Goal: Task Accomplishment & Management: Manage account settings

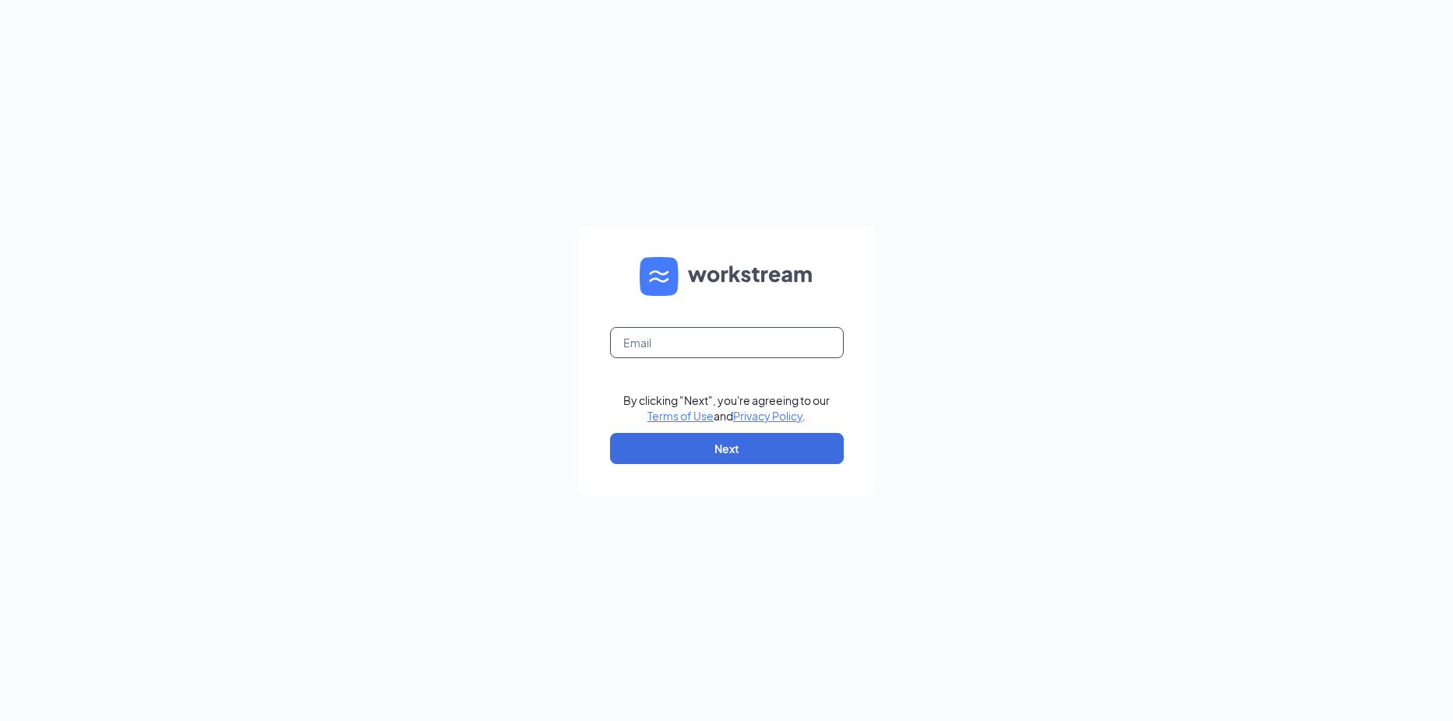
click at [666, 344] on input "text" at bounding box center [727, 342] width 234 height 31
type input "refuel180@refuelmarket.com"
click at [769, 441] on button "Next" at bounding box center [727, 448] width 234 height 31
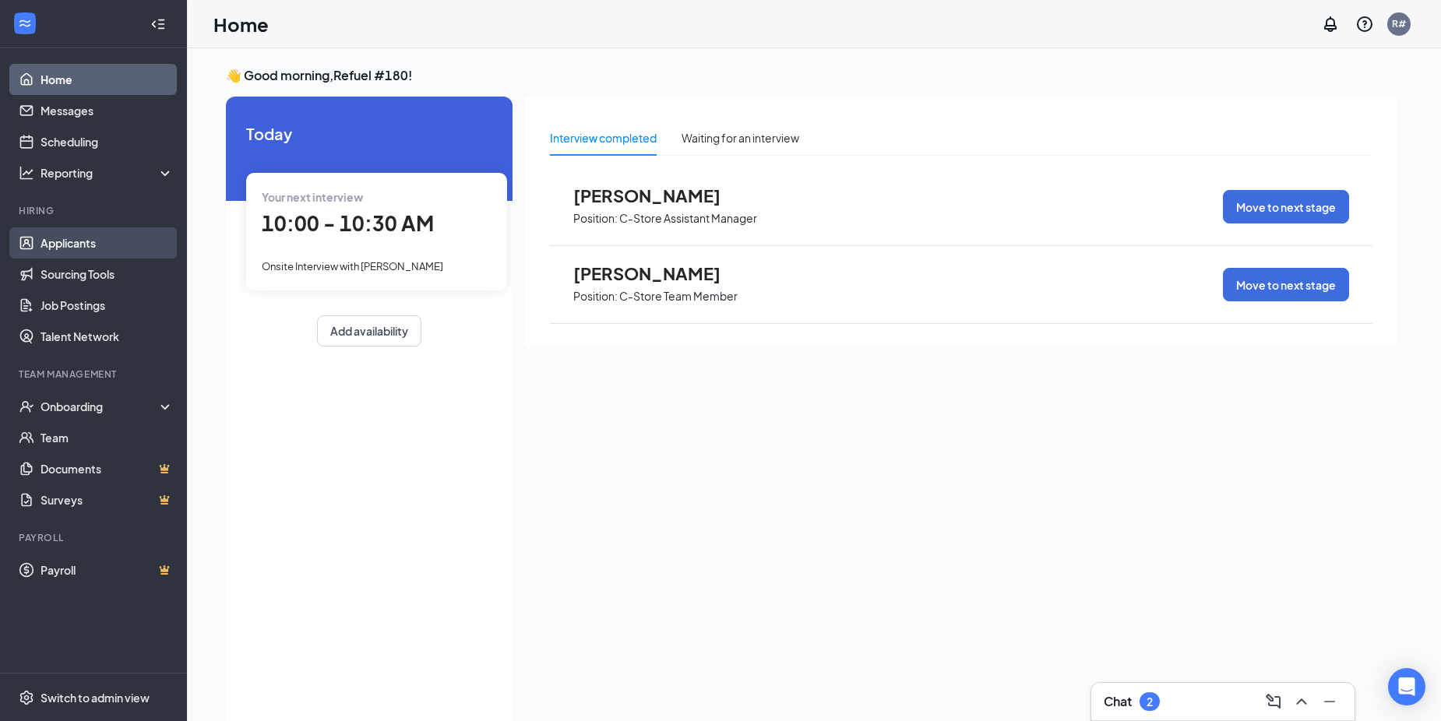
click at [62, 245] on link "Applicants" at bounding box center [107, 242] width 133 height 31
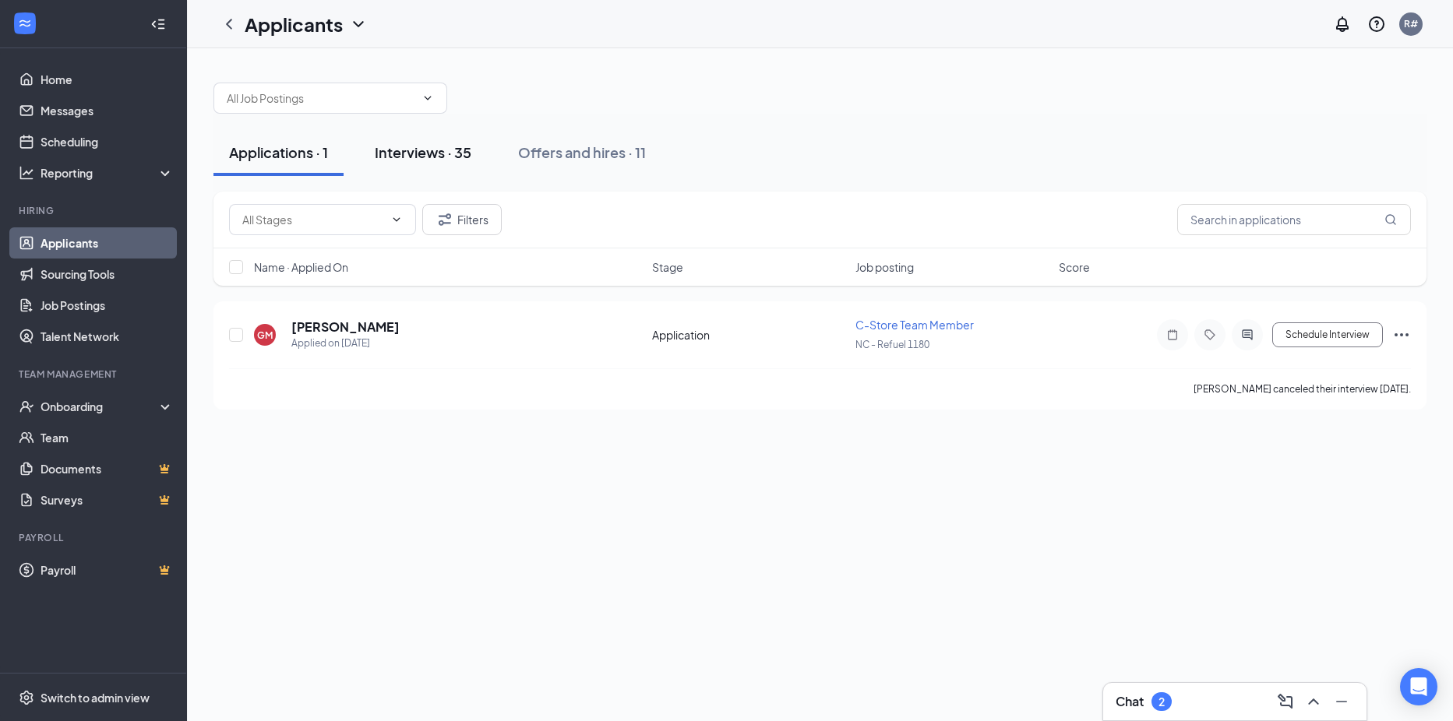
click at [399, 151] on div "Interviews · 35" at bounding box center [423, 152] width 97 height 19
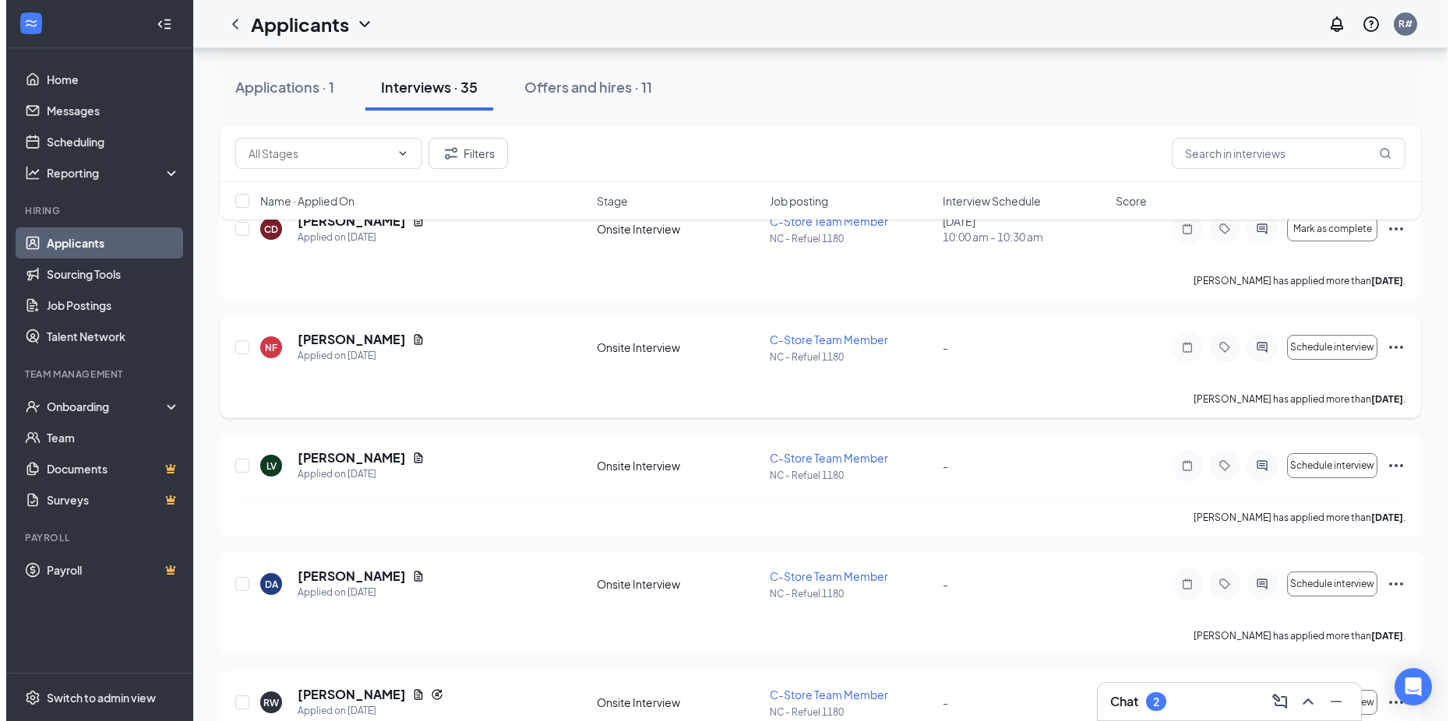
scroll to position [156, 0]
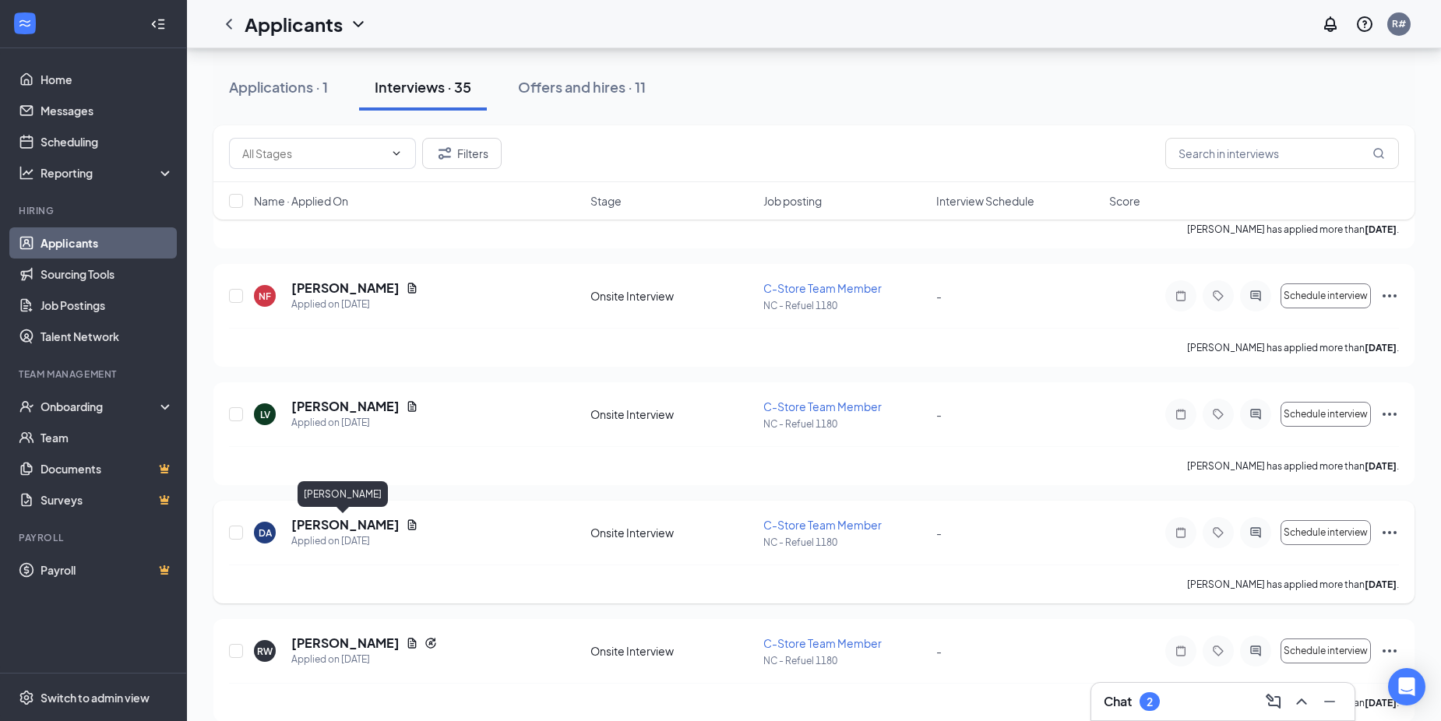
click at [353, 524] on h5 "[PERSON_NAME]" at bounding box center [345, 524] width 108 height 17
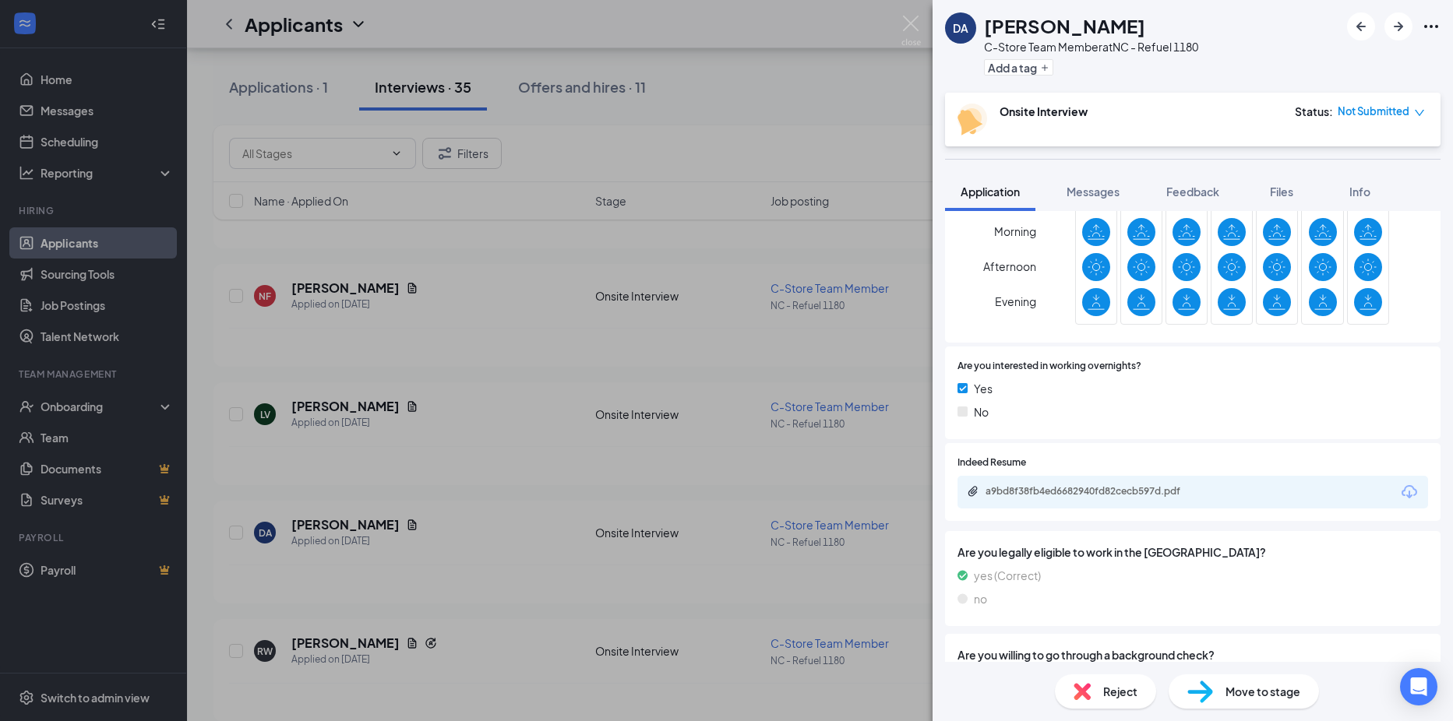
scroll to position [545, 0]
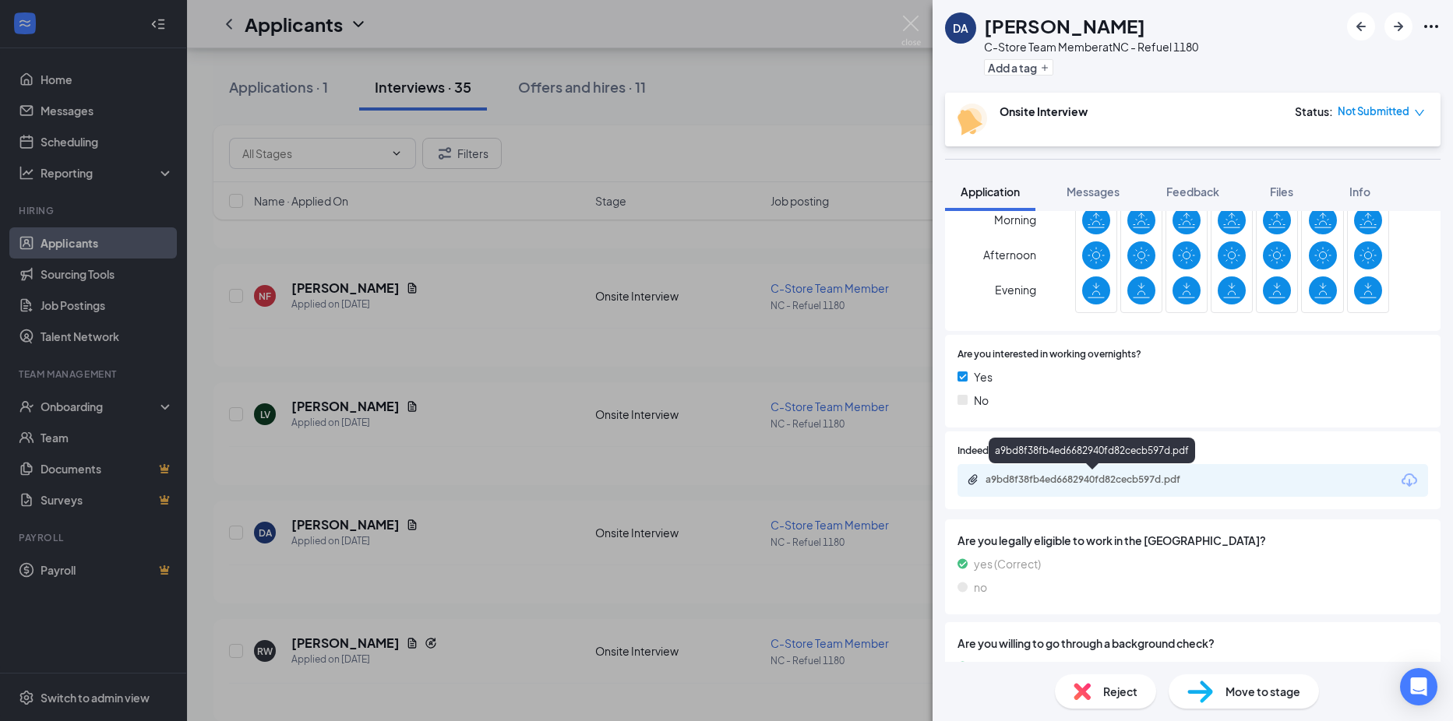
click at [1130, 477] on div "a9bd8f38fb4ed6682940fd82cecb597d.pdf" at bounding box center [1094, 480] width 218 height 12
